Goal: Information Seeking & Learning: Understand process/instructions

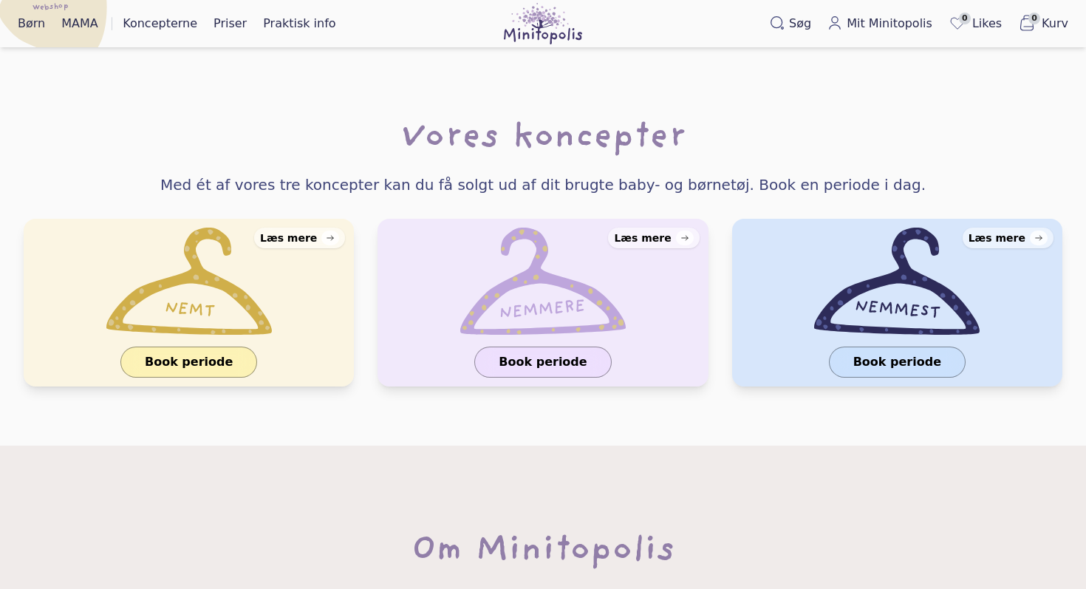
scroll to position [1469, 0]
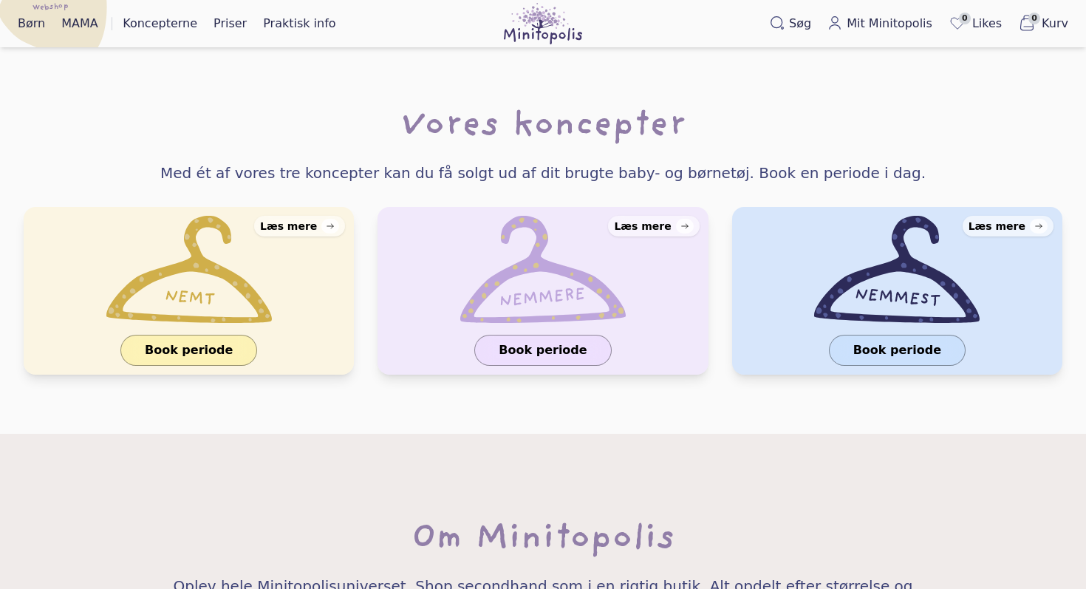
click at [989, 219] on div "Læs mere" at bounding box center [997, 226] width 57 height 15
click at [298, 219] on div "Læs mere" at bounding box center [288, 226] width 57 height 15
click at [657, 219] on div "Læs mere" at bounding box center [642, 226] width 57 height 15
click at [1010, 216] on link "Læs mere" at bounding box center [1008, 226] width 91 height 21
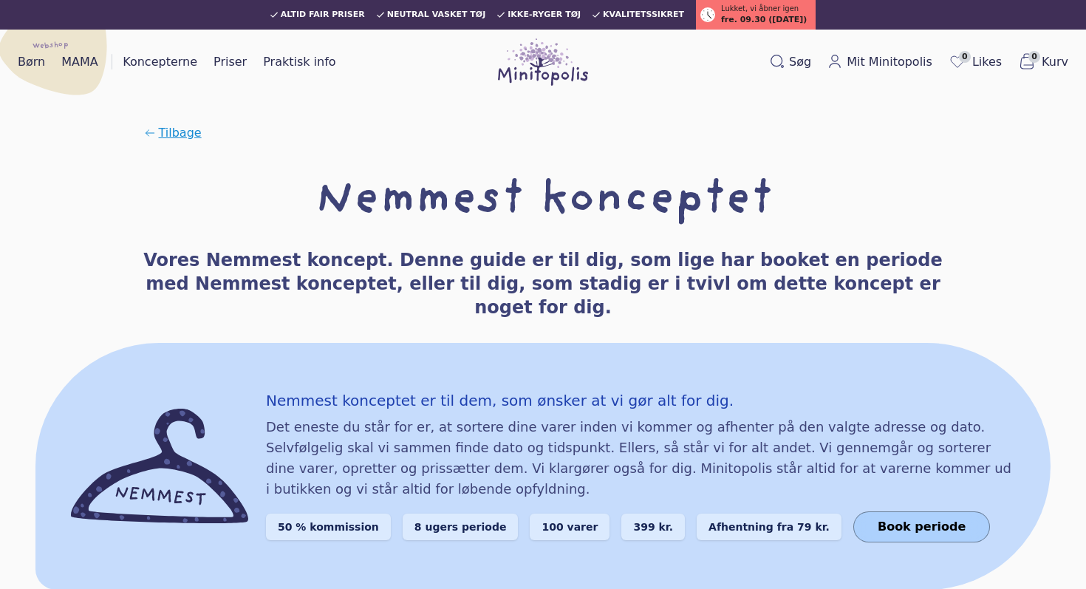
click at [170, 128] on span "Tilbage" at bounding box center [180, 133] width 43 height 18
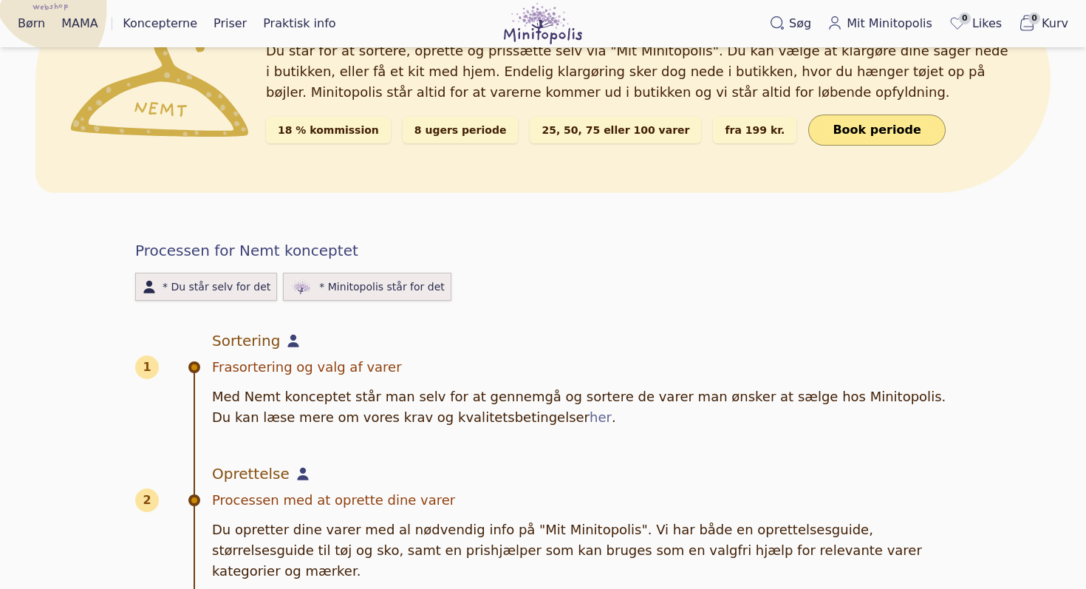
scroll to position [360, 0]
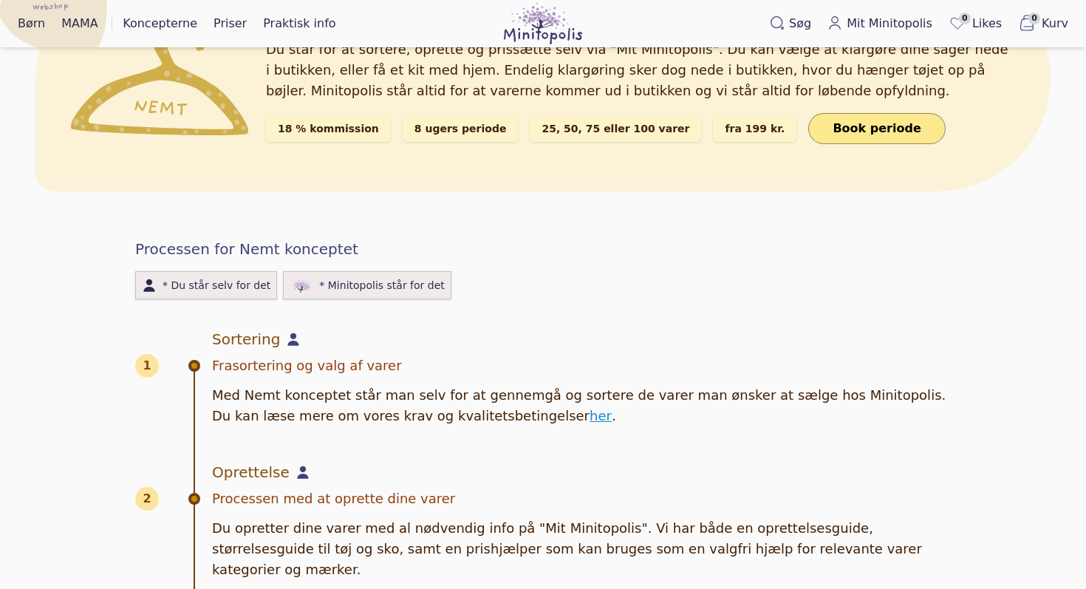
click at [590, 406] on link "her" at bounding box center [601, 416] width 22 height 21
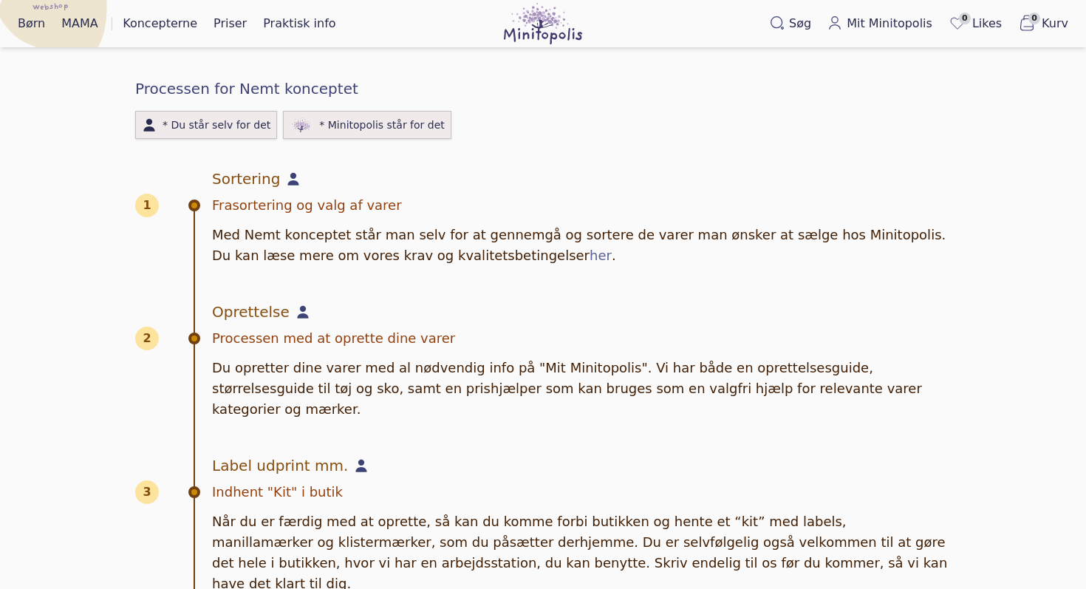
scroll to position [523, 0]
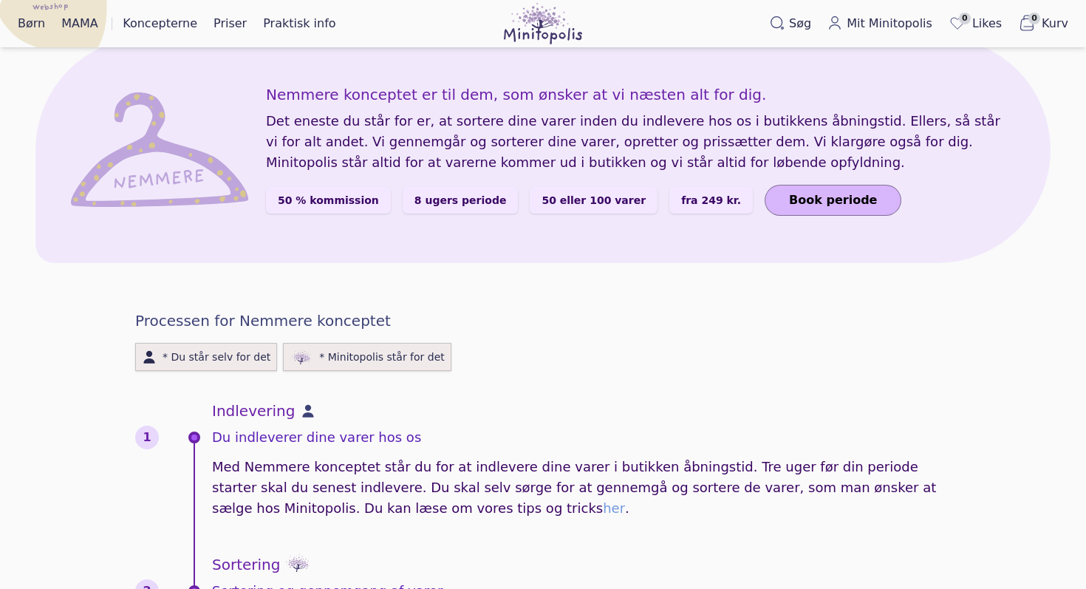
scroll to position [123, 0]
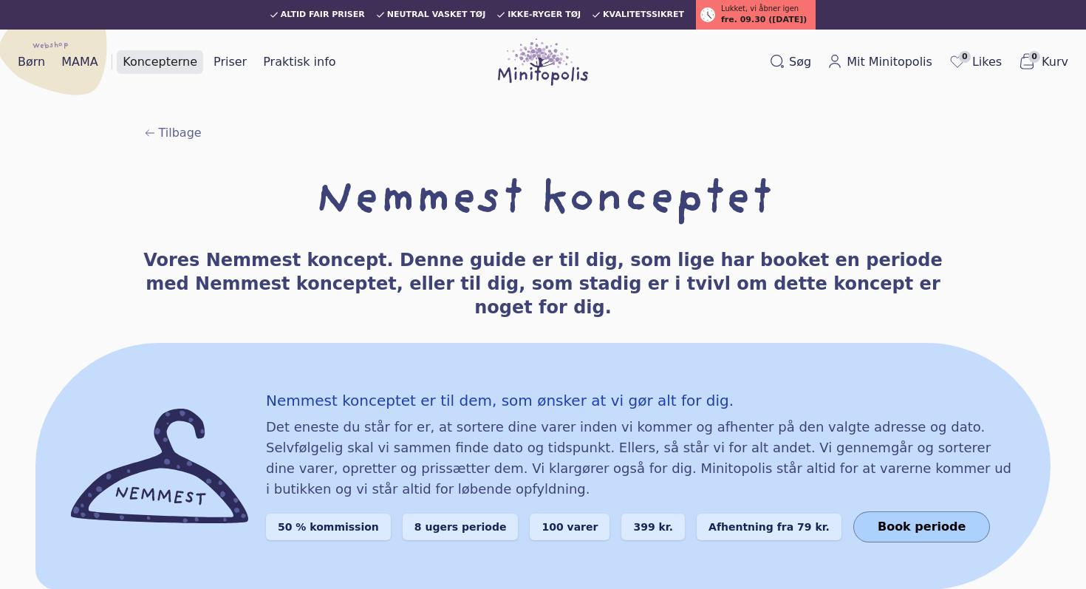
click at [171, 61] on link "Koncepterne" at bounding box center [160, 62] width 86 height 24
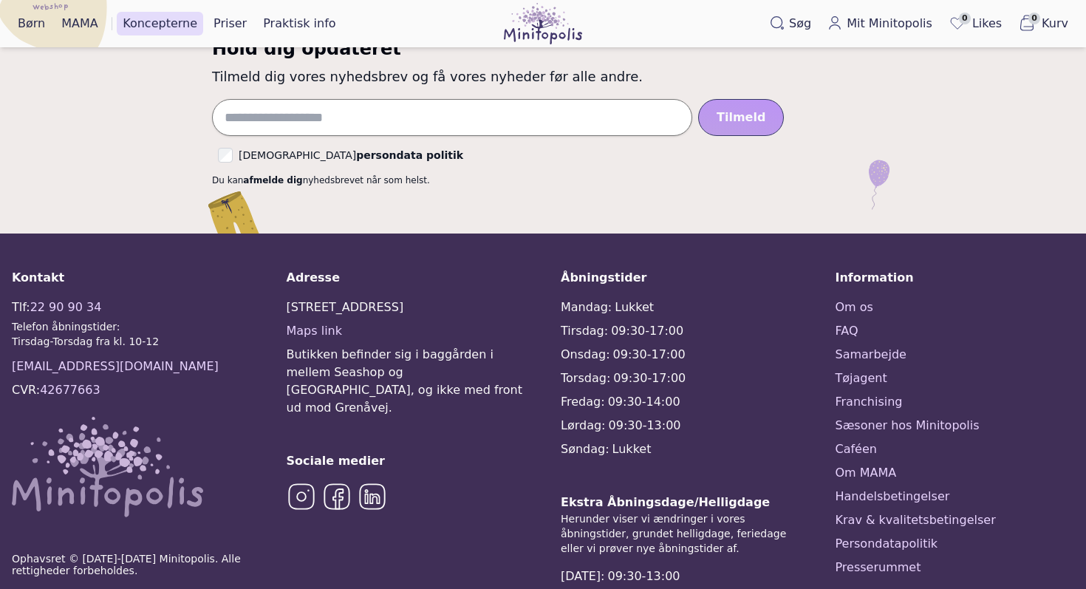
scroll to position [2359, 0]
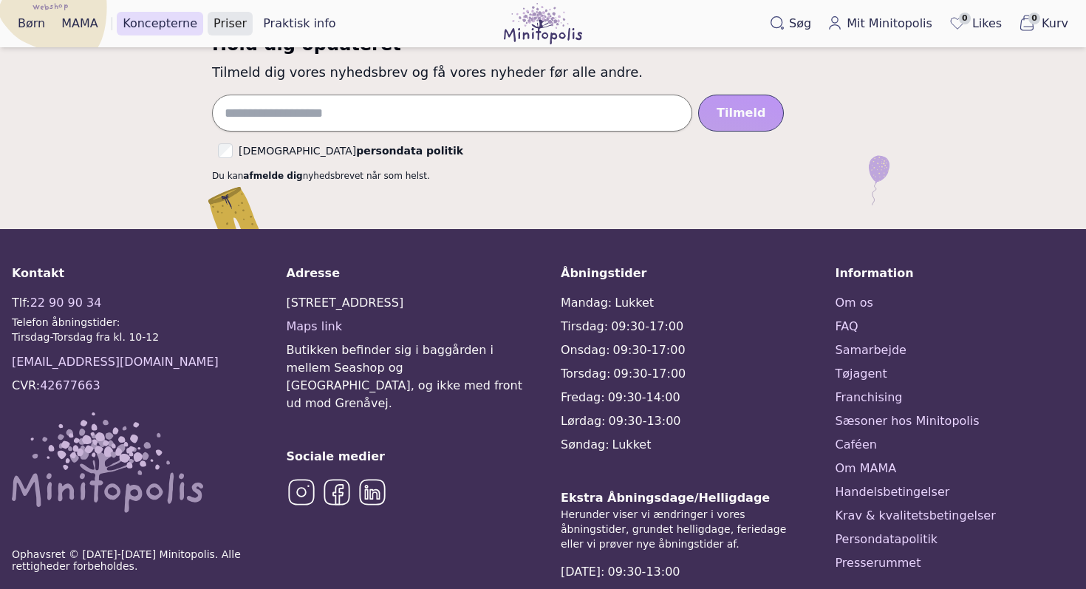
click at [223, 24] on link "Priser" at bounding box center [230, 24] width 45 height 24
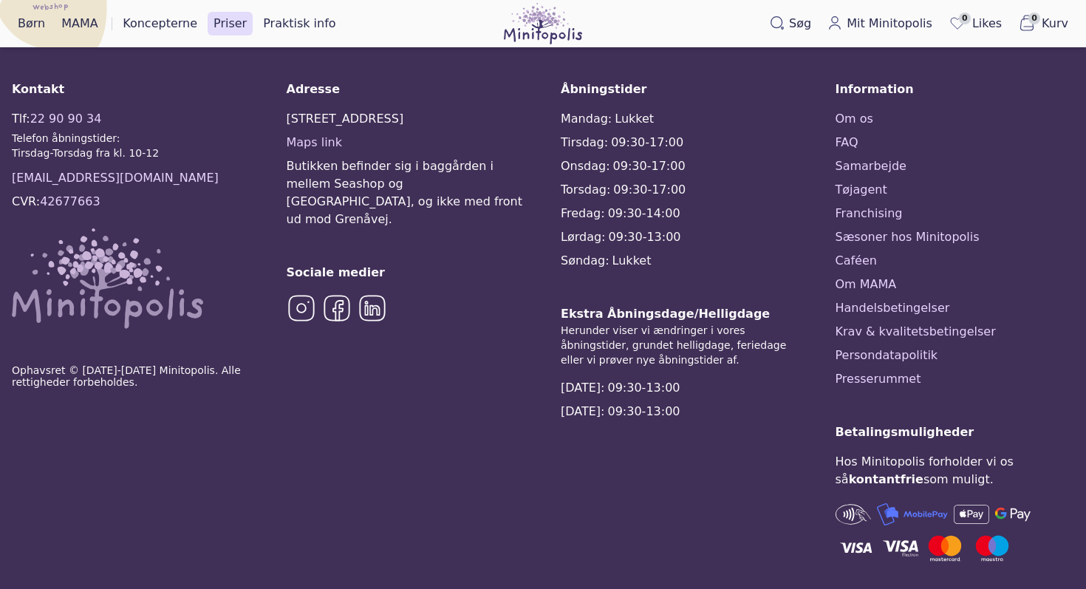
scroll to position [1156, 0]
click at [338, 294] on img at bounding box center [337, 309] width 30 height 30
